Goal: Information Seeking & Learning: Learn about a topic

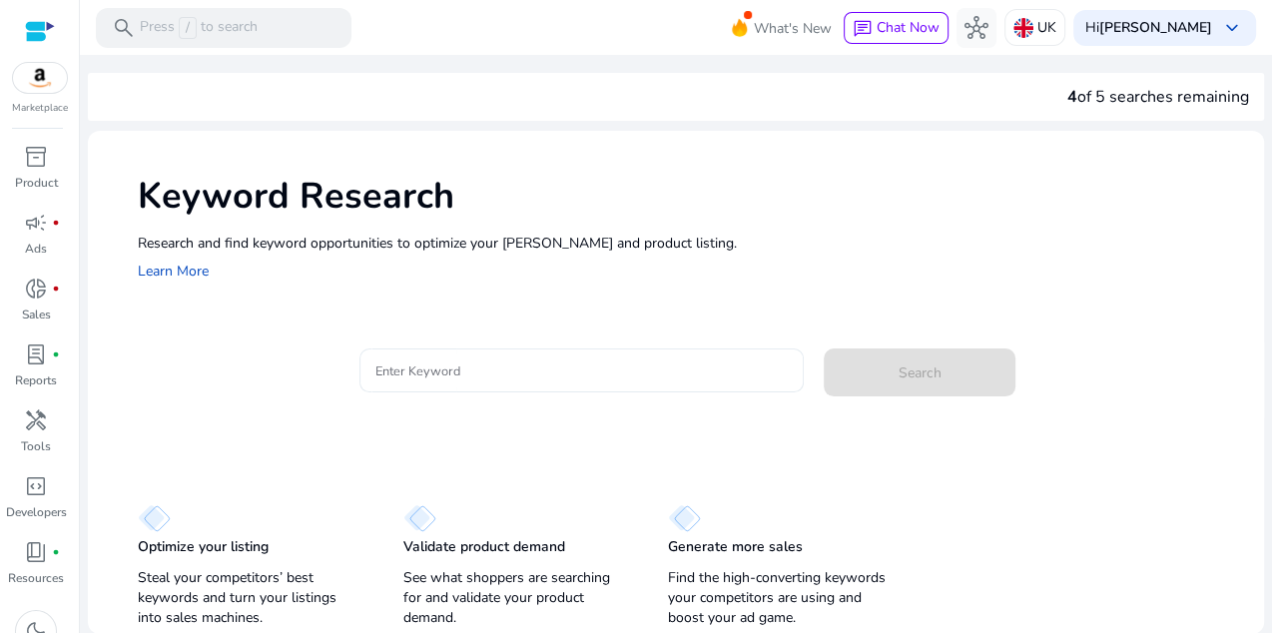
click at [529, 375] on input "Enter Keyword" at bounding box center [581, 370] width 412 height 22
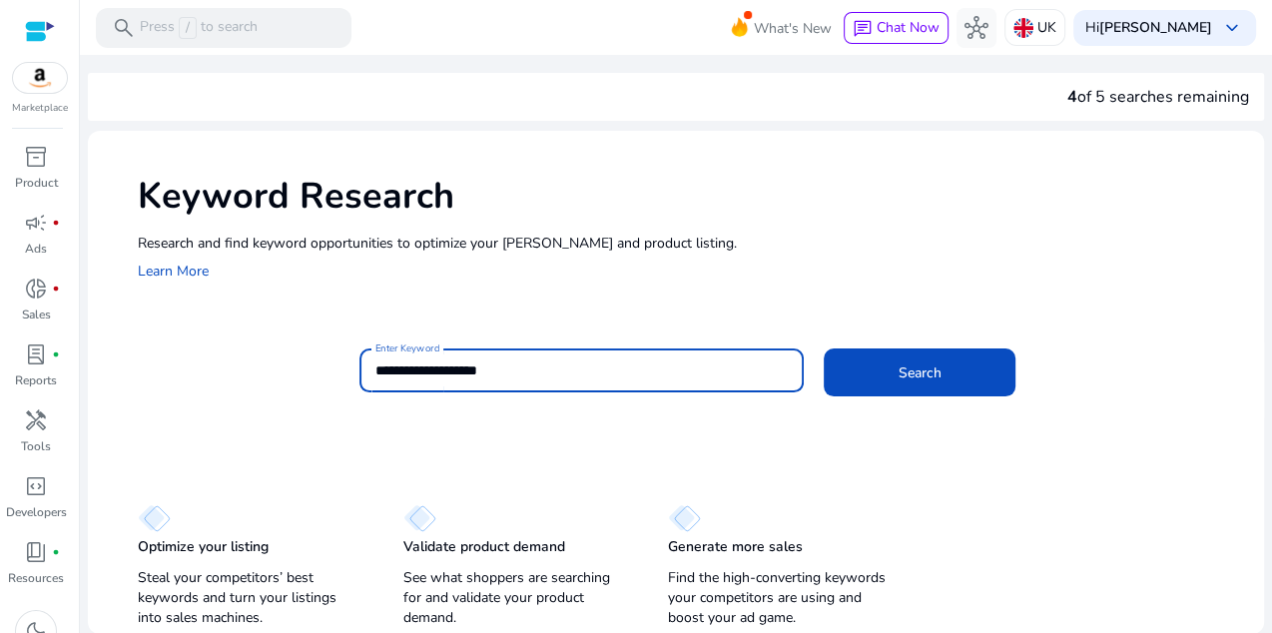
click at [411, 372] on input "**********" at bounding box center [581, 370] width 412 height 22
type input "**********"
click at [940, 369] on span at bounding box center [920, 372] width 192 height 48
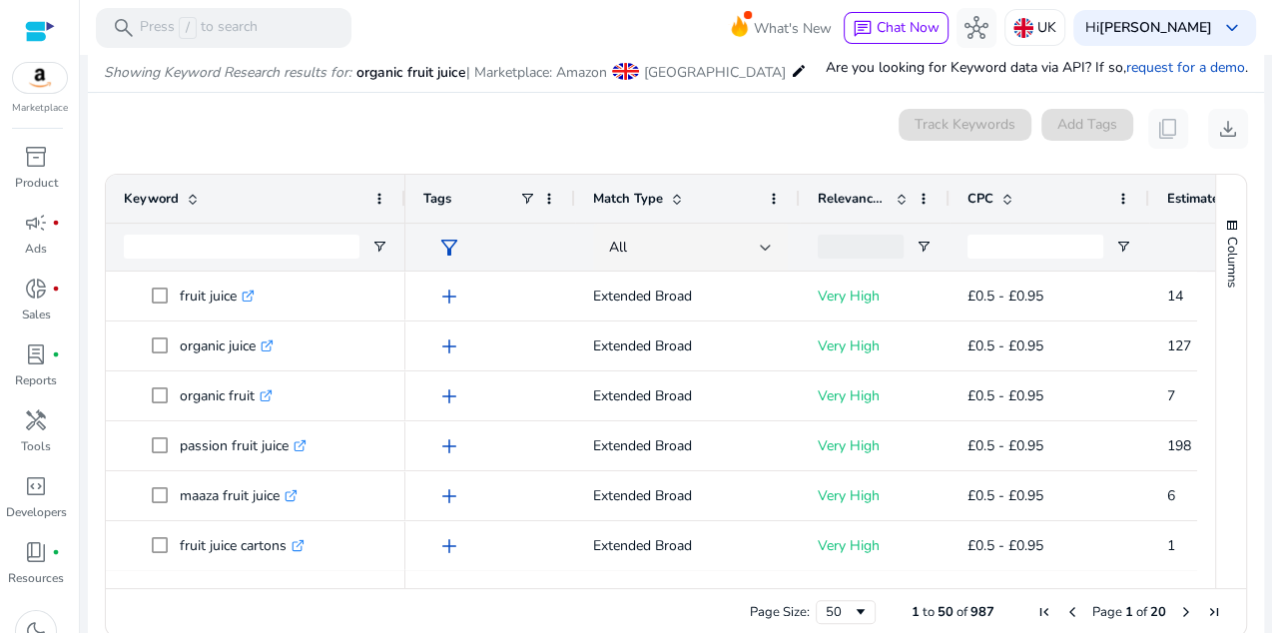
scroll to position [238, 0]
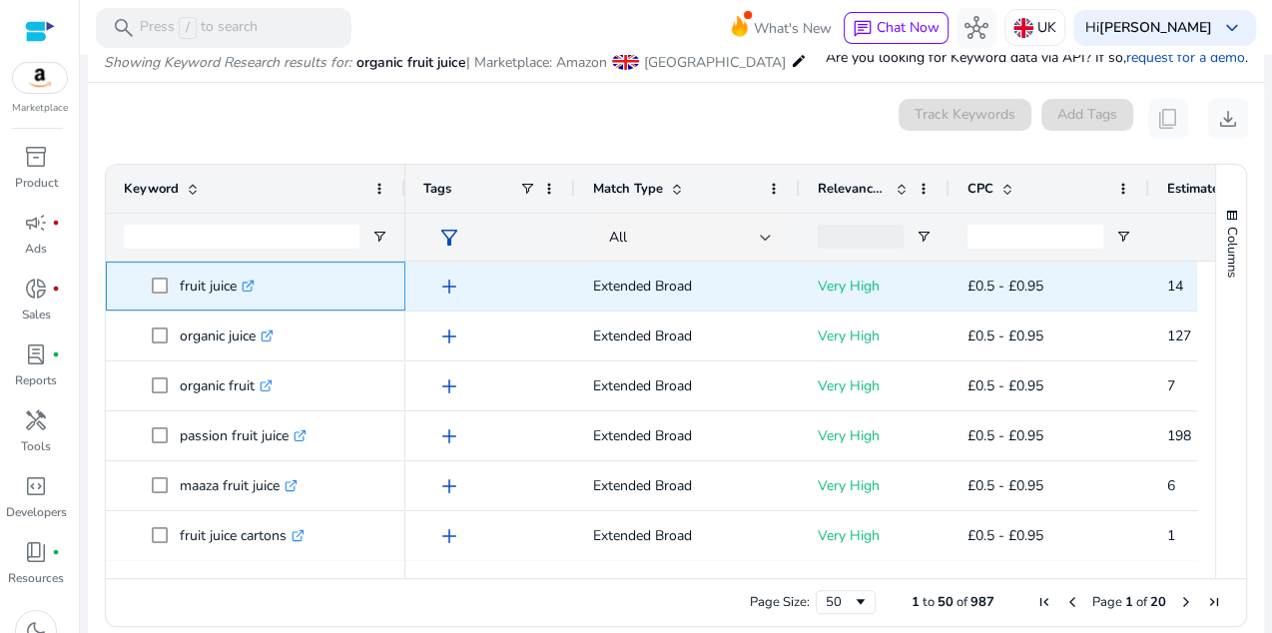
click at [124, 278] on span "fruit juice .st0{fill:#2c8af8}" at bounding box center [256, 286] width 264 height 41
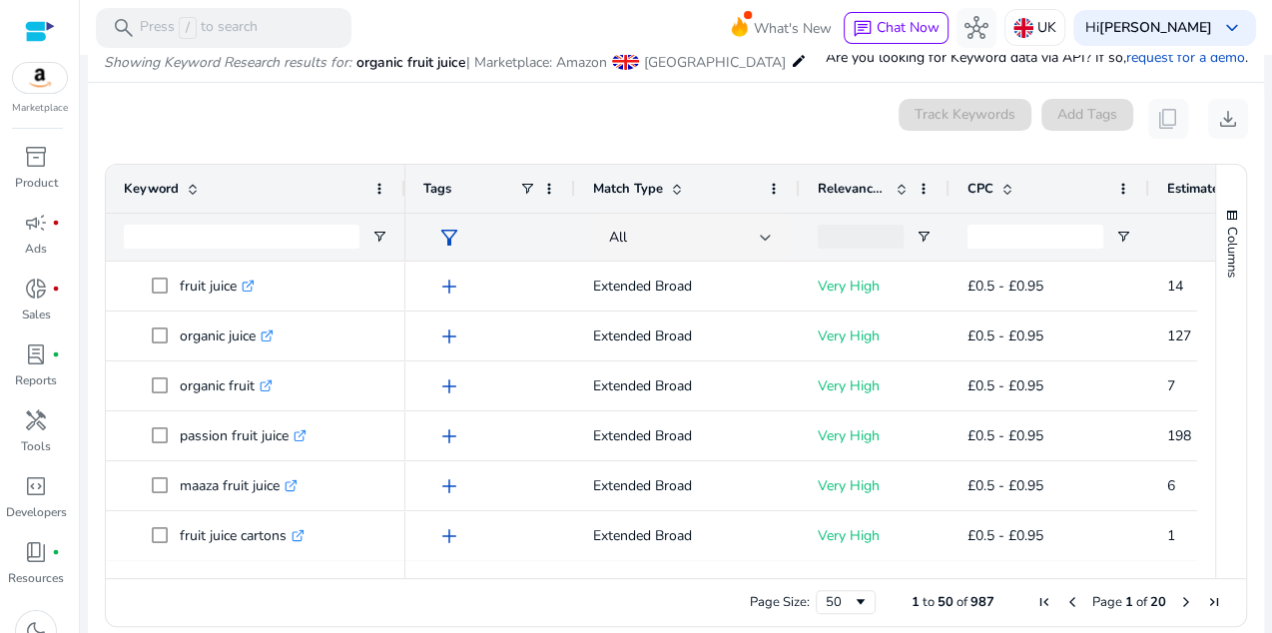
drag, startPoint x: 275, startPoint y: 116, endPoint x: 257, endPoint y: 136, distance: 26.9
click at [275, 118] on div "0 keyword(s) selected Track Keywords Add Tags content_copy download" at bounding box center [676, 119] width 1144 height 40
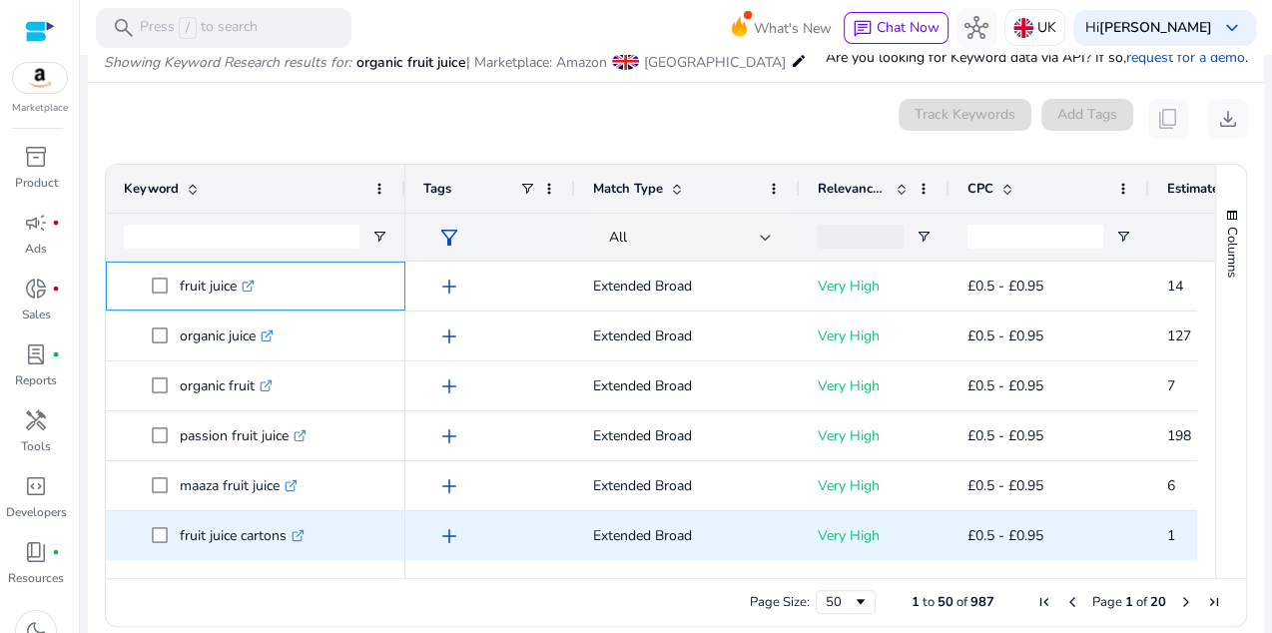
scroll to position [0, 0]
drag, startPoint x: 136, startPoint y: 283, endPoint x: 340, endPoint y: 522, distance: 314.5
copy div "fruit juice .st0{fill:#2c8af8} organic juice .st0{fill:#2c8af8} organic fruit .…"
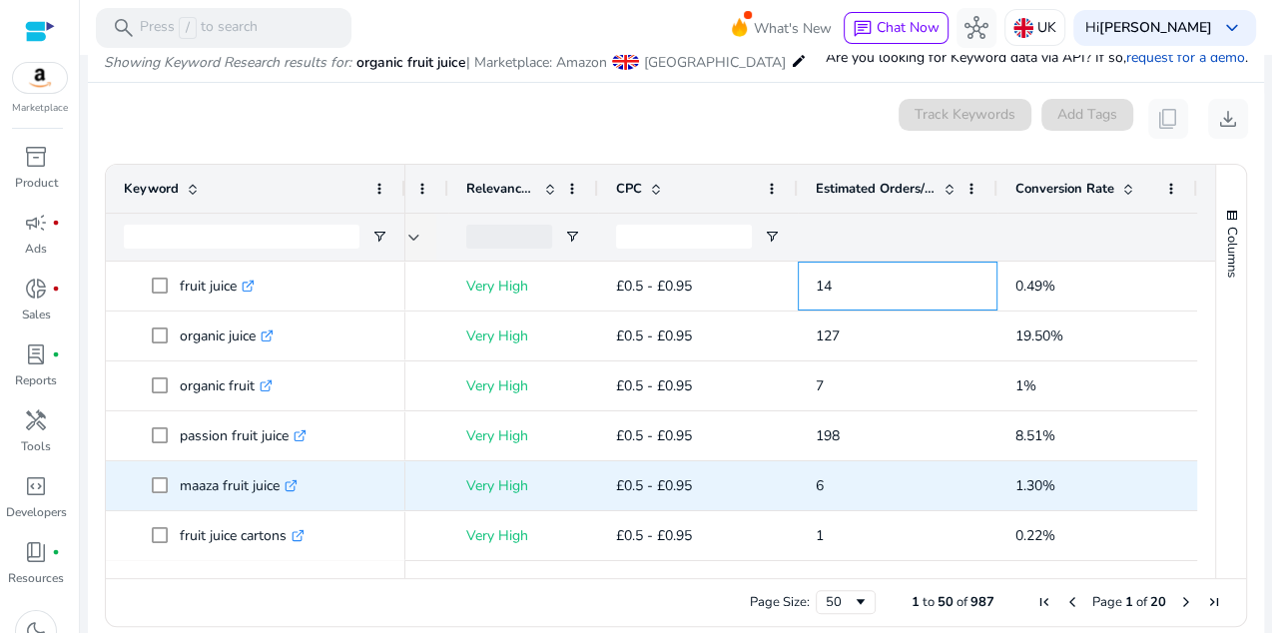
drag, startPoint x: 796, startPoint y: 284, endPoint x: 864, endPoint y: 493, distance: 220.4
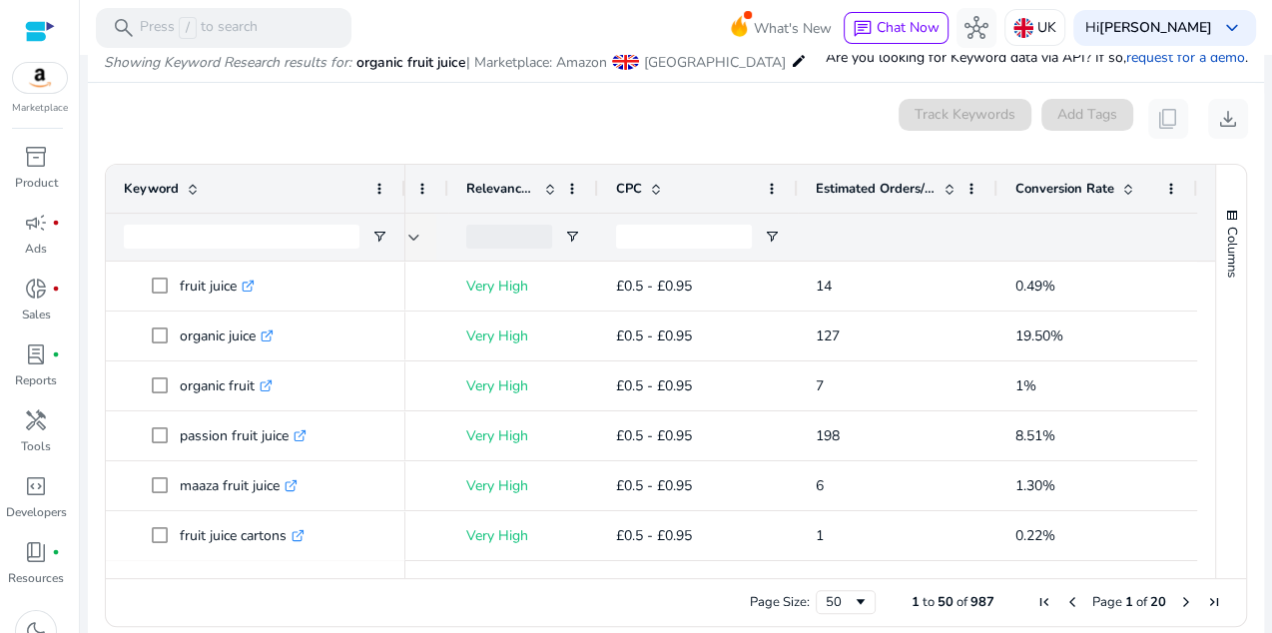
click at [924, 236] on div at bounding box center [898, 237] width 164 height 47
click at [891, 238] on div at bounding box center [898, 237] width 164 height 47
click at [899, 248] on div at bounding box center [898, 237] width 164 height 47
